Goal: Task Accomplishment & Management: Manage account settings

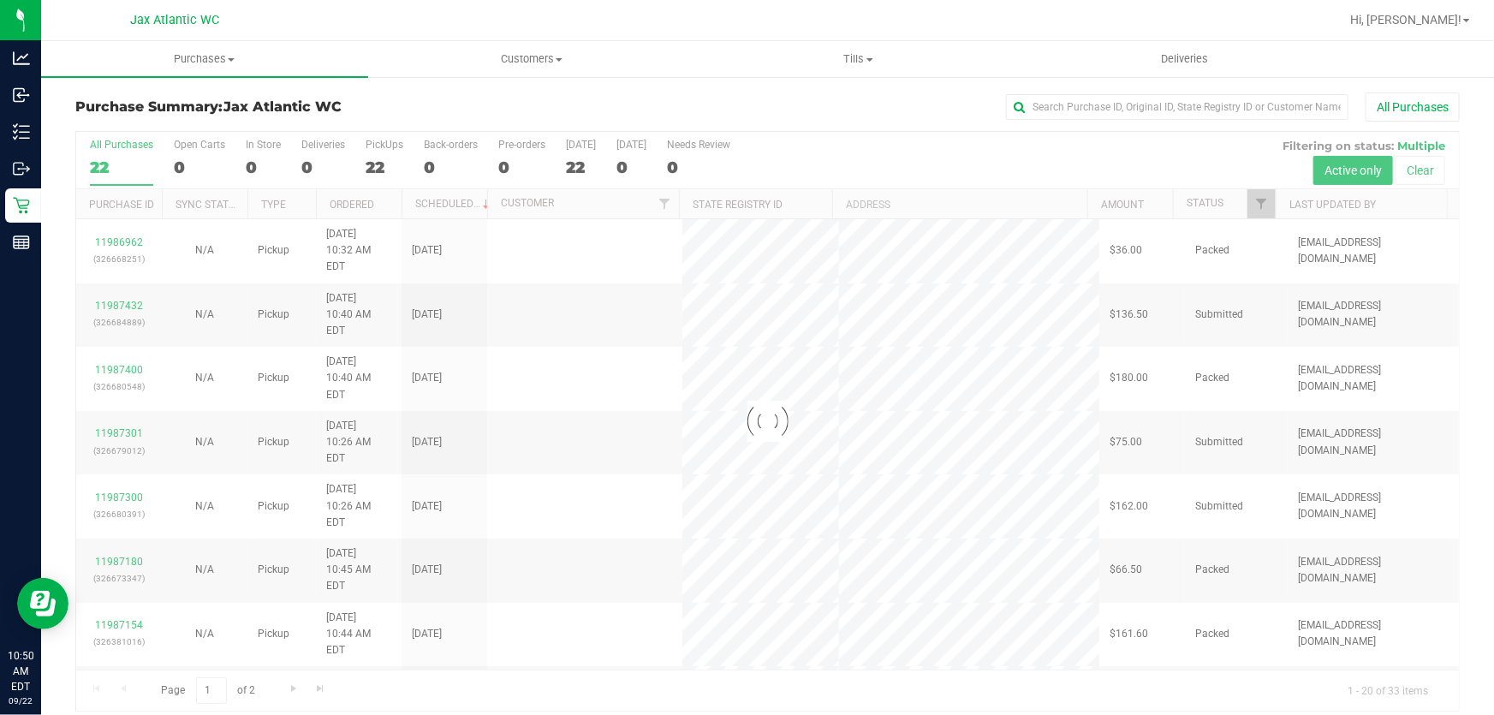
scroll to position [13, 0]
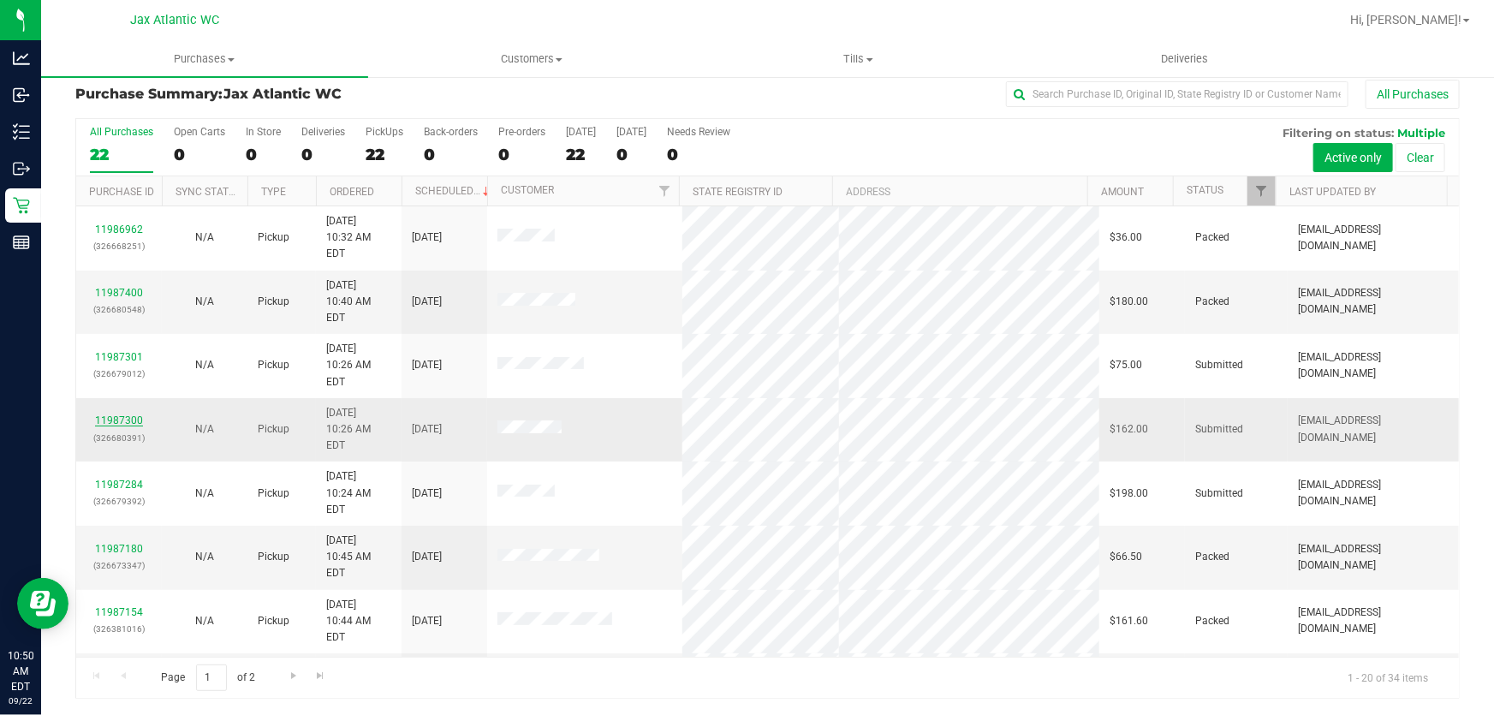
click at [137, 414] on link "11987300" at bounding box center [119, 420] width 48 height 12
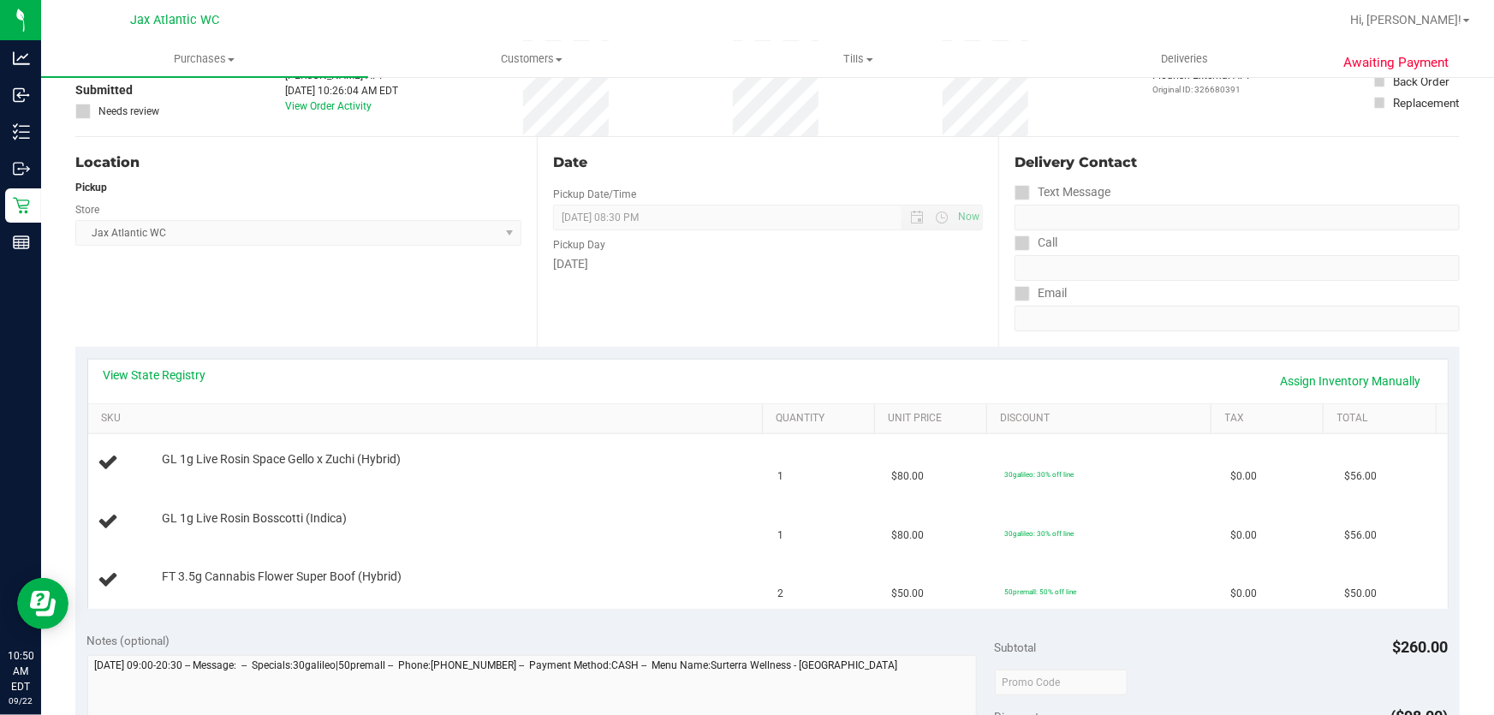
scroll to position [169, 0]
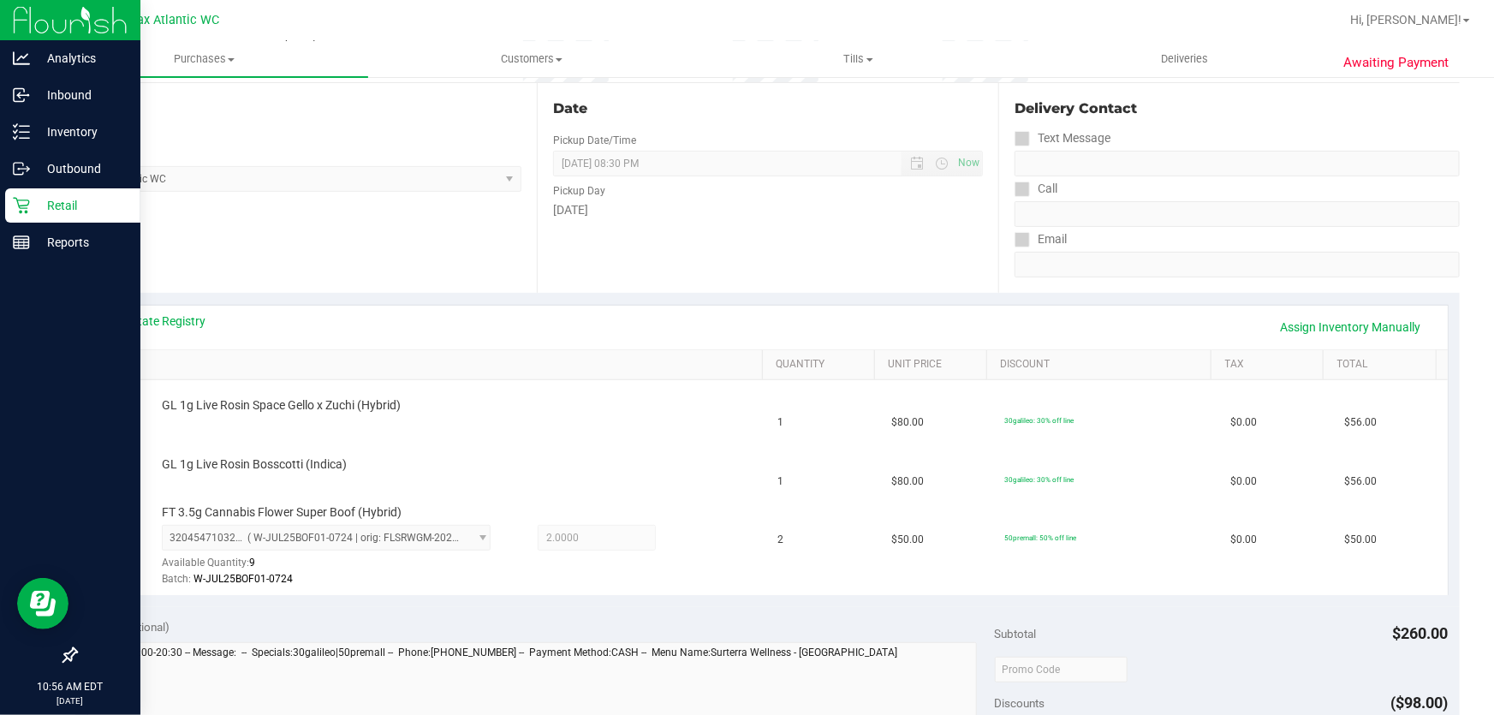
click at [82, 211] on p "Retail" at bounding box center [81, 205] width 103 height 21
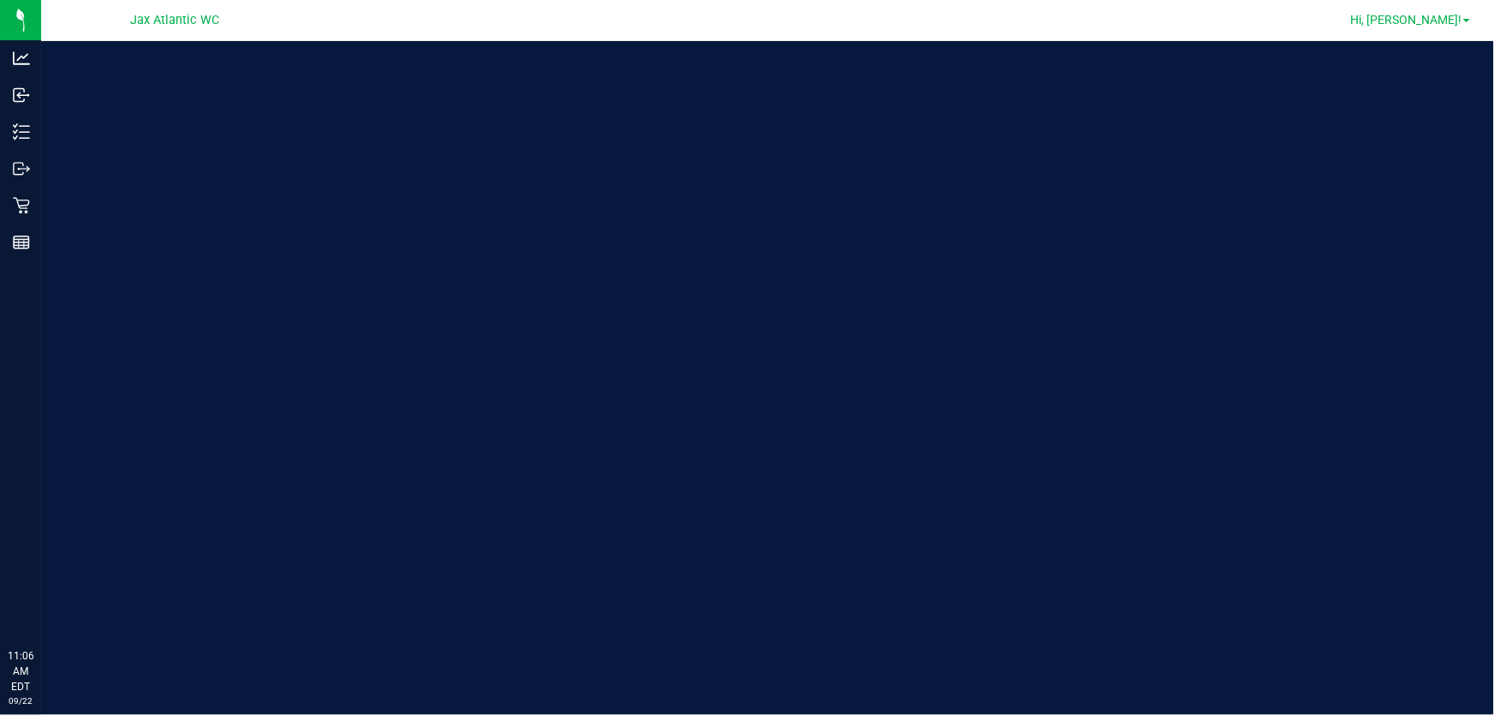
click at [1421, 28] on link "Hi, [PERSON_NAME]!" at bounding box center [1411, 20] width 134 height 18
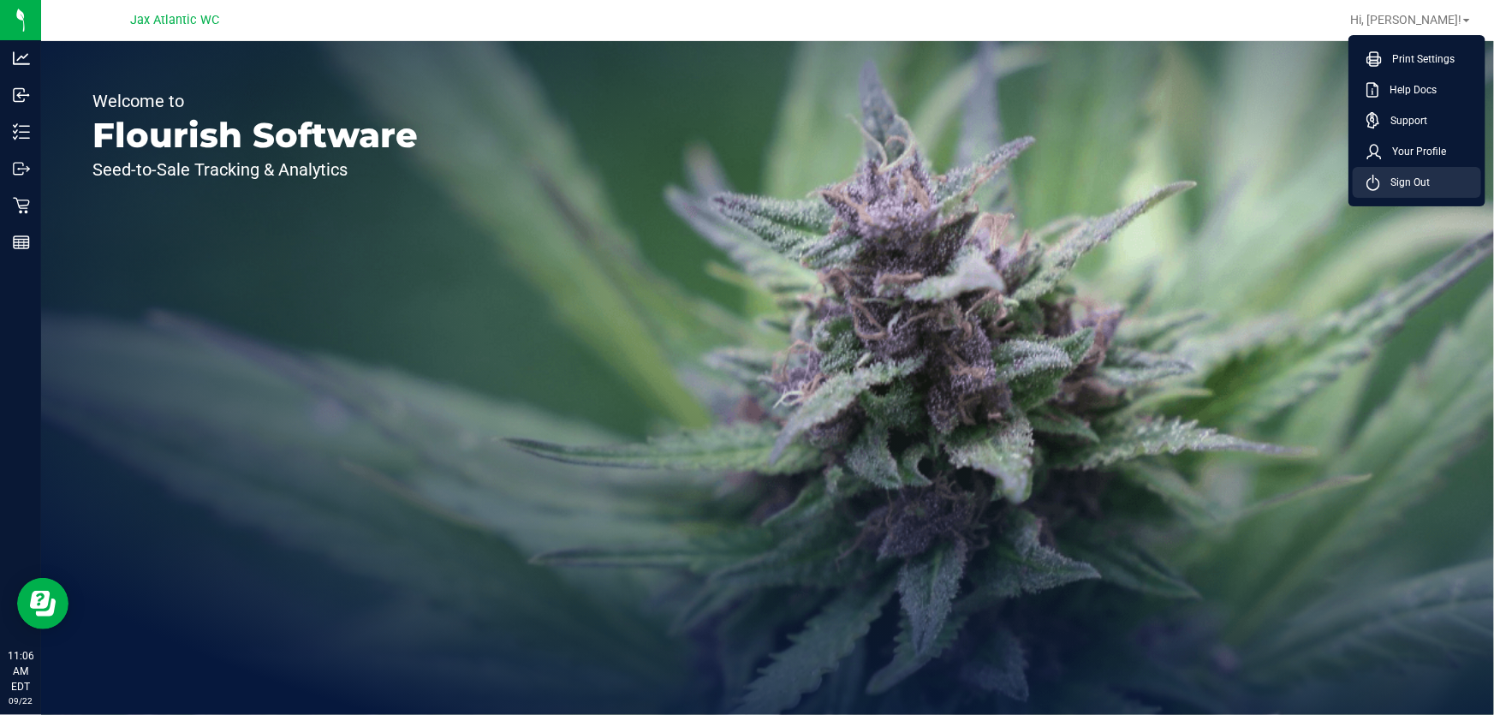
click at [1421, 187] on span "Sign Out" at bounding box center [1405, 182] width 50 height 17
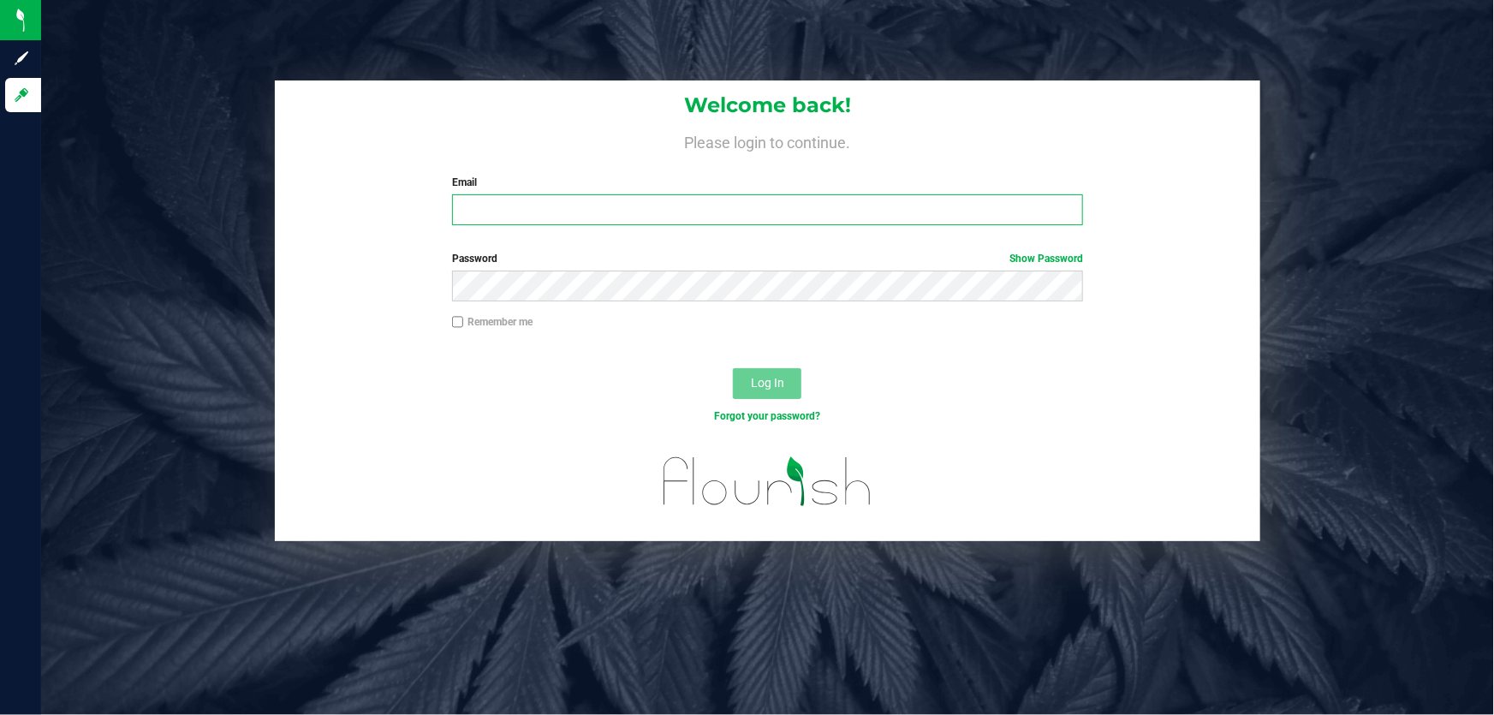
click at [791, 208] on input "Email" at bounding box center [768, 209] width 632 height 31
type input "[EMAIL_ADDRESS][DOMAIN_NAME]"
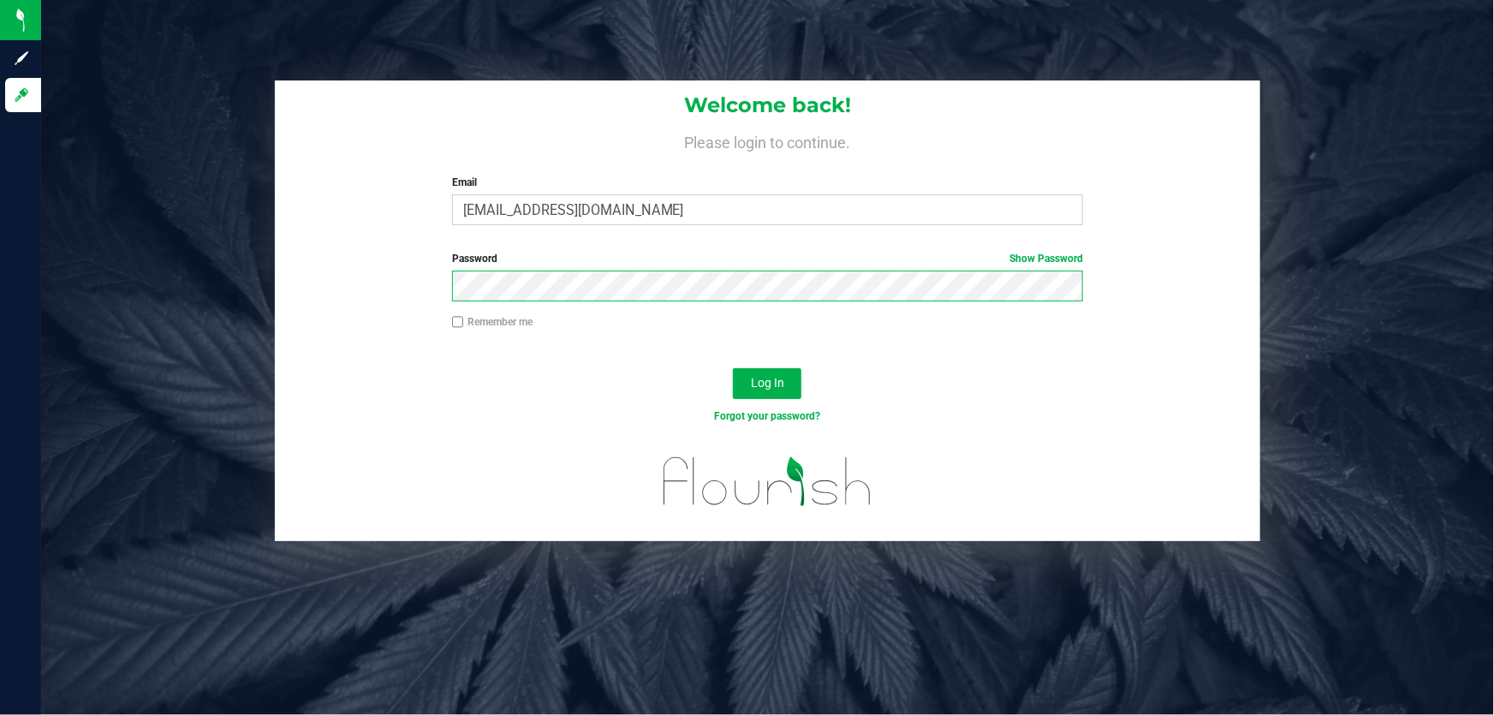
click at [350, 301] on div "Password Show Password" at bounding box center [768, 282] width 986 height 63
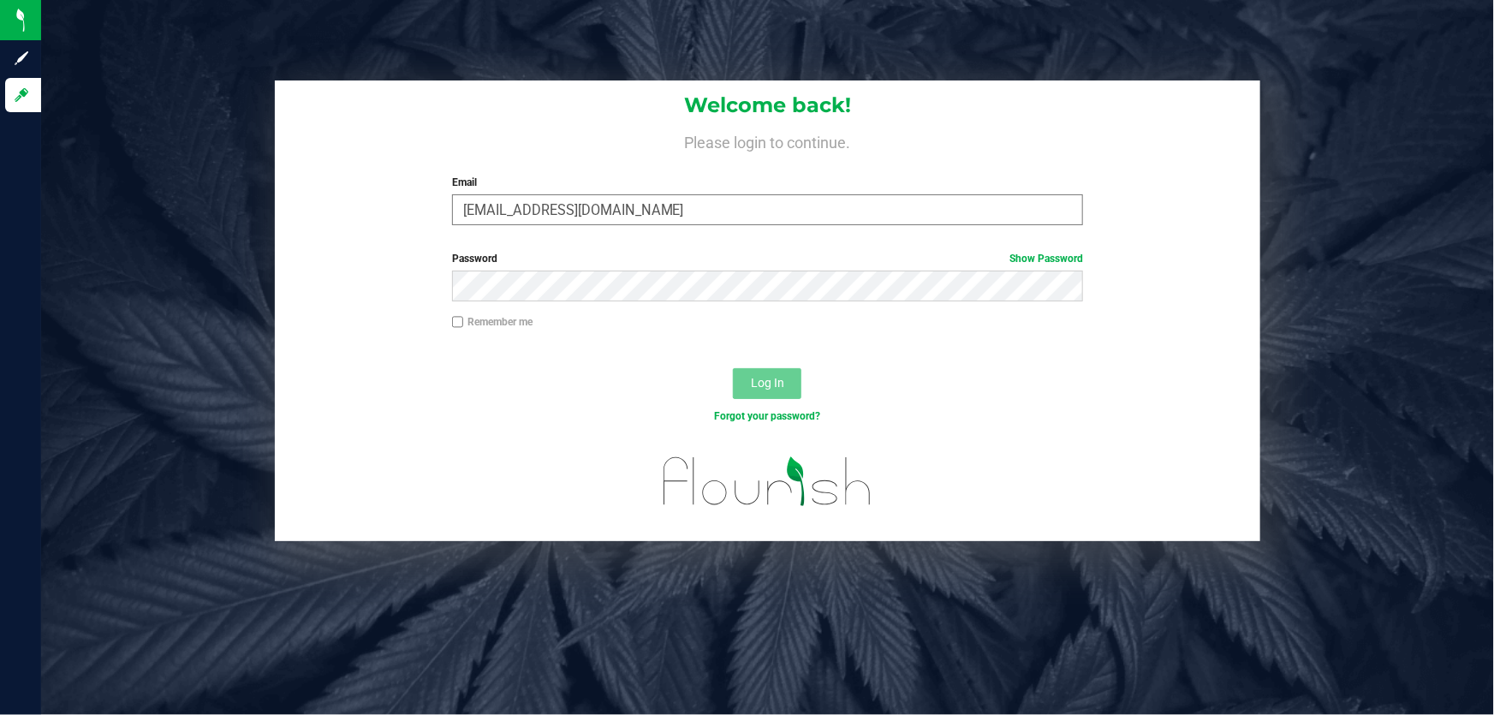
drag, startPoint x: 654, startPoint y: 195, endPoint x: 575, endPoint y: 218, distance: 81.9
click at [575, 221] on div "Email nkinder@liveparallel.com Required Please format your email correctly." at bounding box center [768, 200] width 658 height 51
drag, startPoint x: 614, startPoint y: 205, endPoint x: 408, endPoint y: 213, distance: 205.7
click at [410, 215] on div "Welcome back! Please login to continue. Email nkinder@liveparallel.com Required…" at bounding box center [768, 159] width 986 height 158
